Goal: Information Seeking & Learning: Learn about a topic

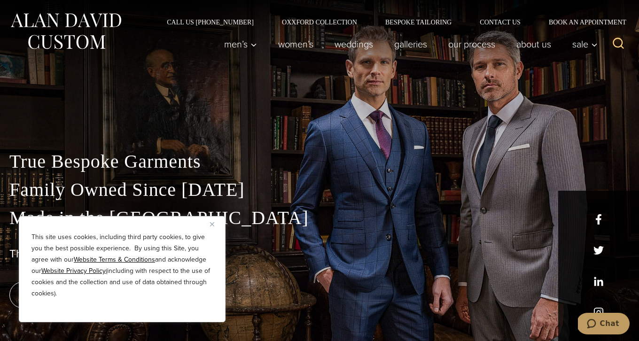
click at [211, 225] on img "Close" at bounding box center [212, 224] width 4 height 4
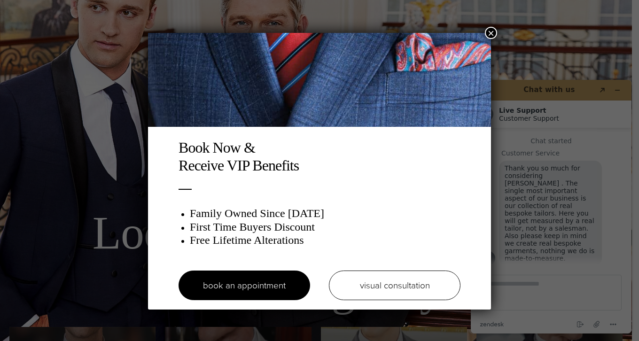
click at [491, 36] on button "×" at bounding box center [491, 33] width 12 height 12
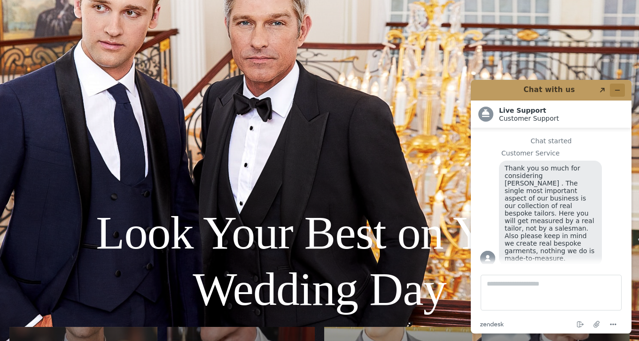
click at [621, 91] on button "Minimize widget" at bounding box center [617, 90] width 15 height 13
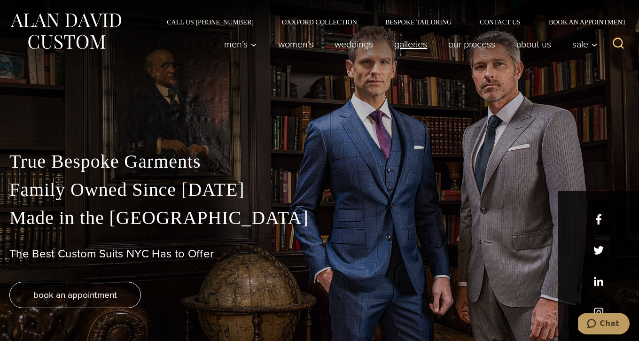
click at [411, 47] on link "Galleries" at bounding box center [411, 44] width 54 height 19
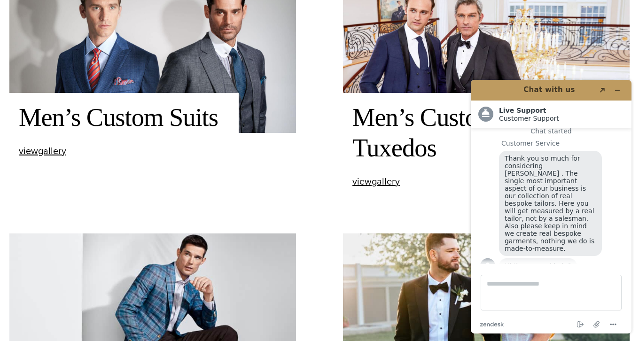
scroll to position [394, 0]
click at [49, 150] on span "view Men’s Custom Suits gallery" at bounding box center [42, 150] width 47 height 14
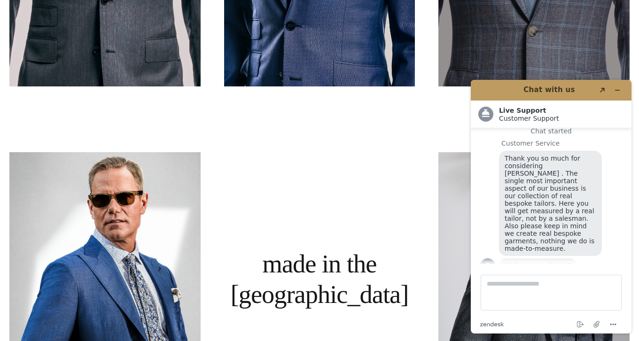
scroll to position [521, 0]
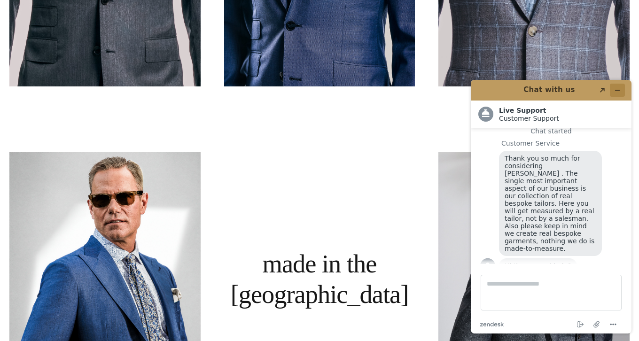
click at [617, 91] on icon "Minimize widget" at bounding box center [617, 90] width 7 height 7
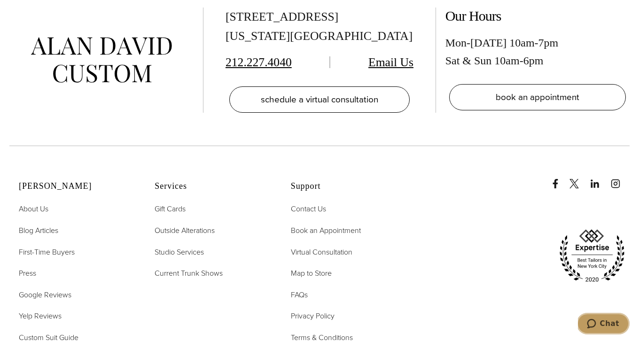
scroll to position [4347, 0]
